Goal: Check status: Check status

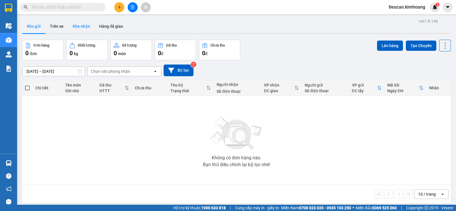
click at [85, 30] on button "Kho nhận" at bounding box center [81, 26] width 27 height 14
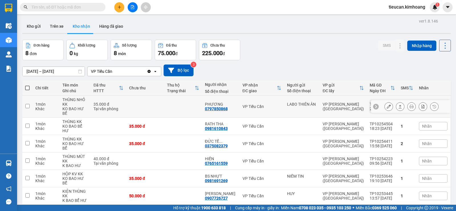
scroll to position [31, 0]
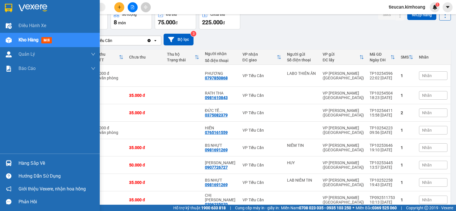
click at [27, 166] on div "Hàng sắp về" at bounding box center [57, 163] width 77 height 9
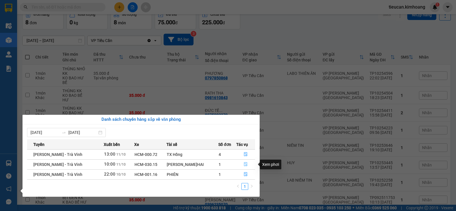
click at [245, 164] on icon "file-done" at bounding box center [246, 164] width 4 height 4
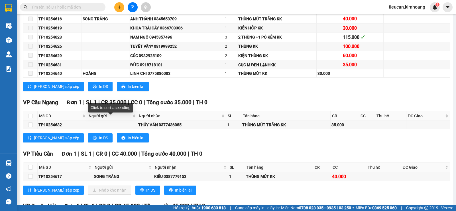
scroll to position [286, 0]
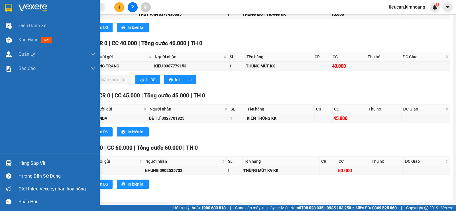
click at [18, 159] on div "Hàng sắp về" at bounding box center [50, 162] width 100 height 13
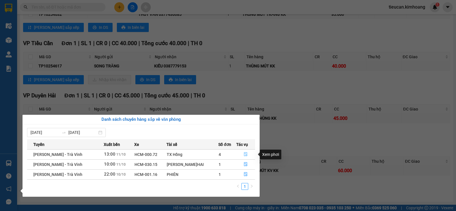
click at [244, 153] on icon "file-done" at bounding box center [246, 154] width 4 height 4
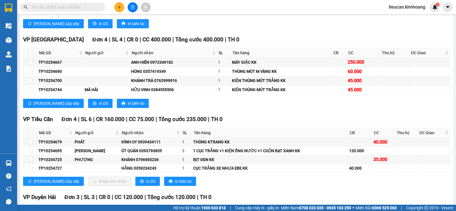
scroll to position [752, 0]
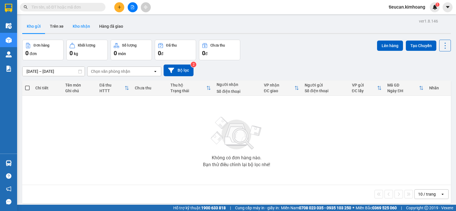
click at [76, 24] on button "Kho nhận" at bounding box center [81, 26] width 27 height 14
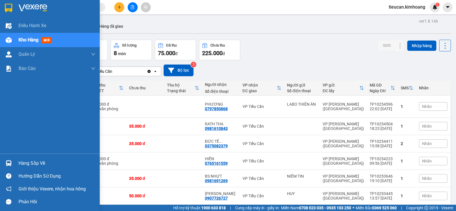
click at [20, 165] on div "Hàng sắp về" at bounding box center [57, 163] width 77 height 9
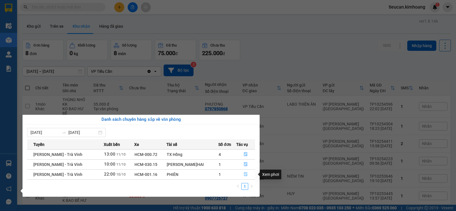
click at [246, 174] on icon "file-done" at bounding box center [245, 174] width 3 height 4
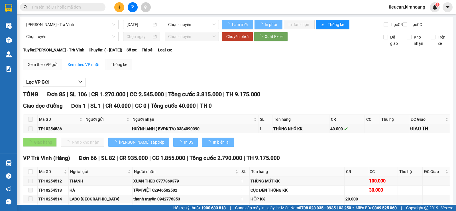
type input "10/10/2025"
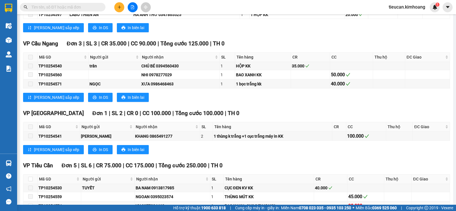
scroll to position [798, 0]
